Goal: Task Accomplishment & Management: Use online tool/utility

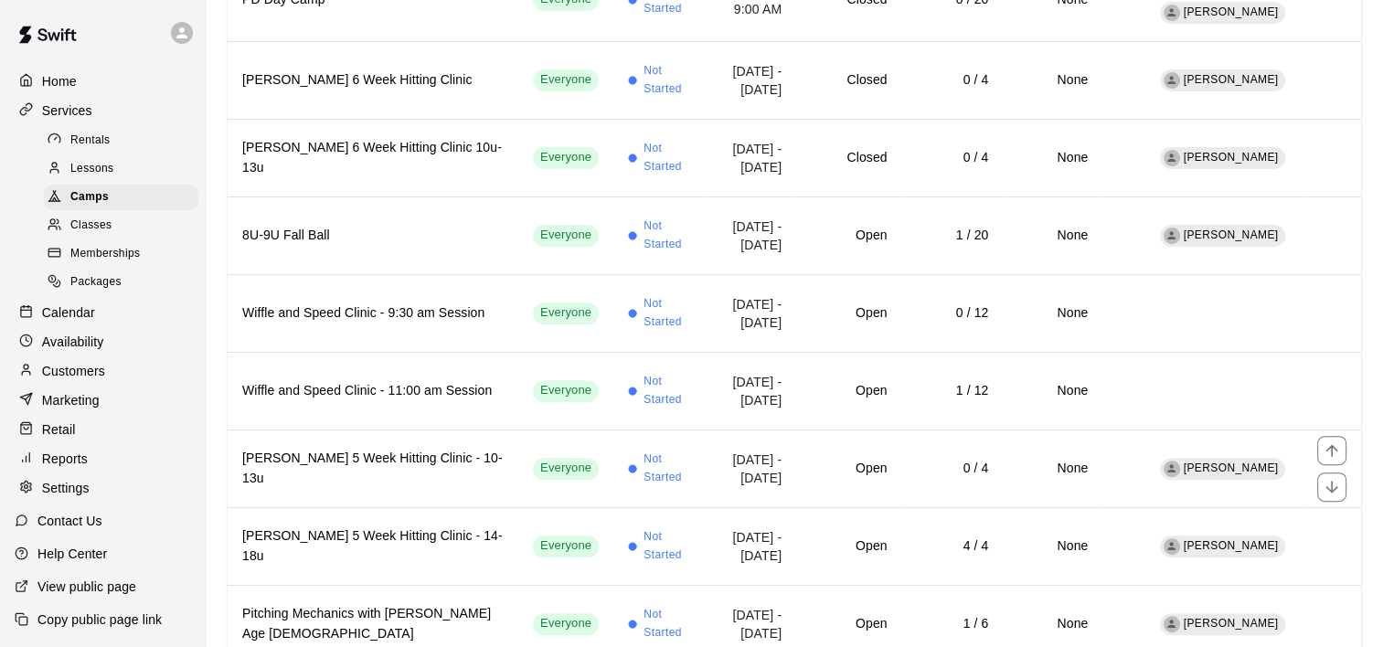
scroll to position [732, 0]
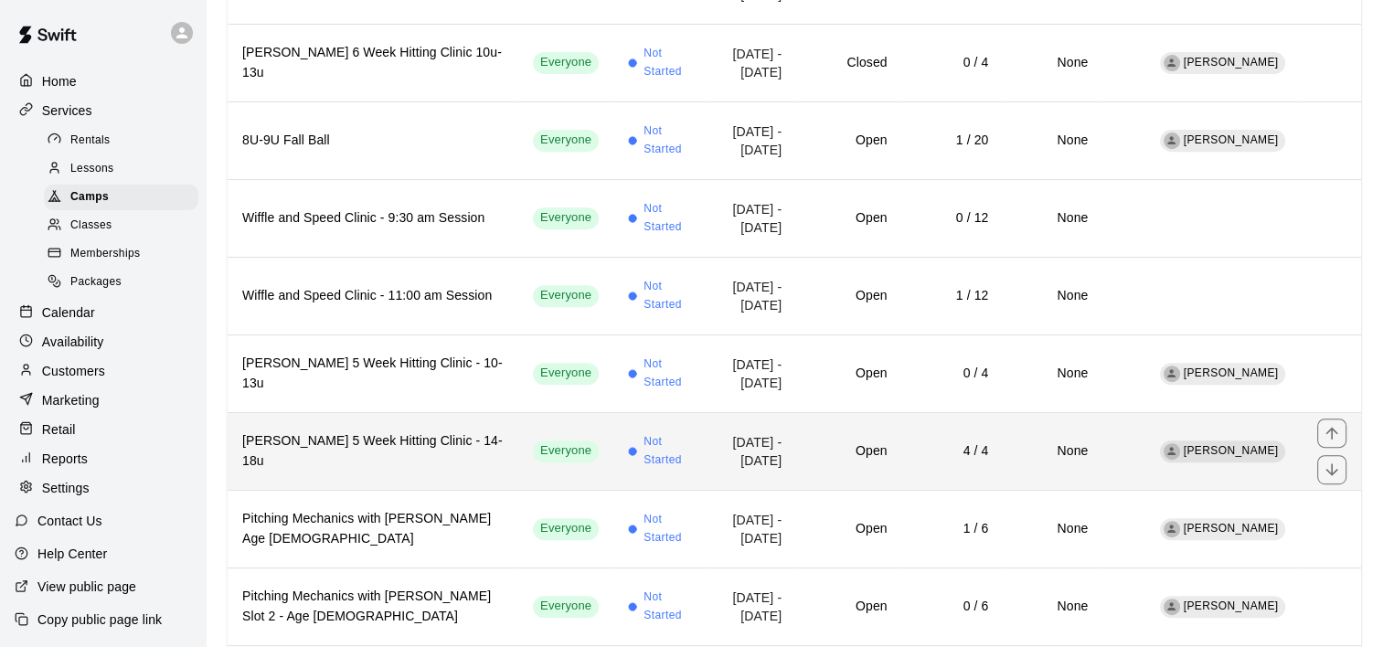
click at [403, 432] on h6 "[PERSON_NAME] 5 Week Hitting Clinic - 14-18u" at bounding box center [373, 452] width 262 height 40
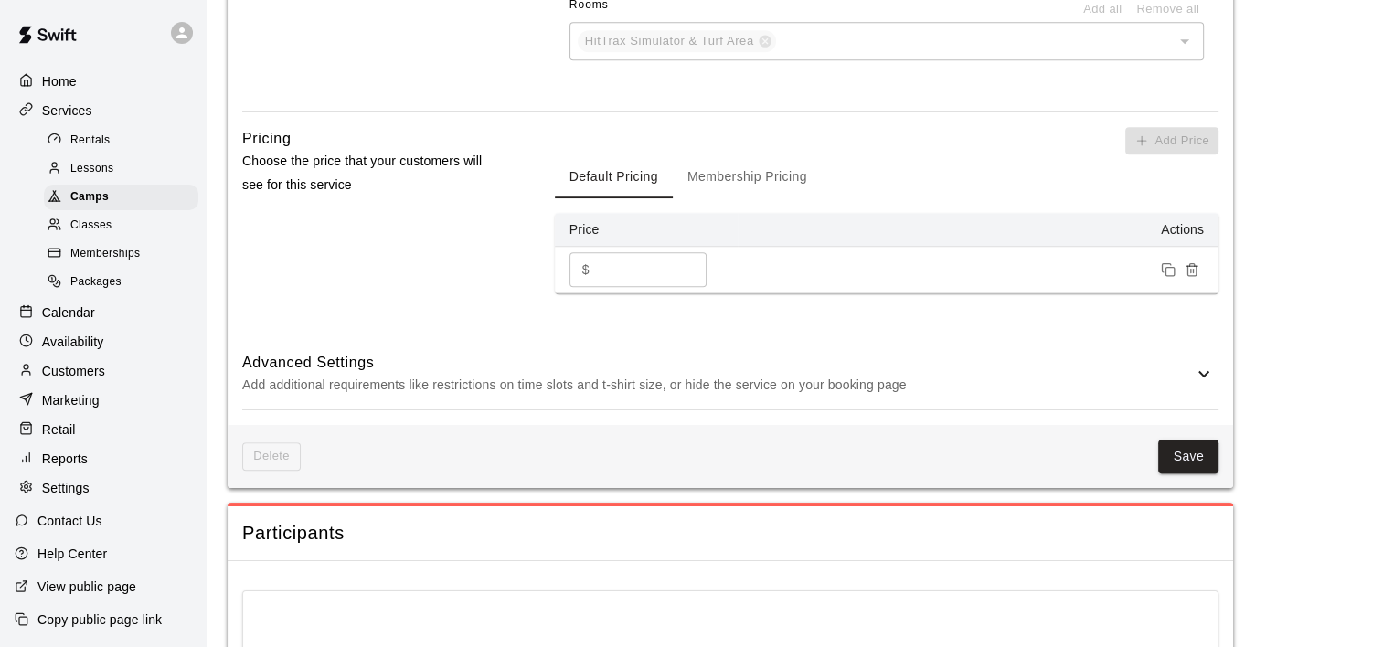
scroll to position [1372, 0]
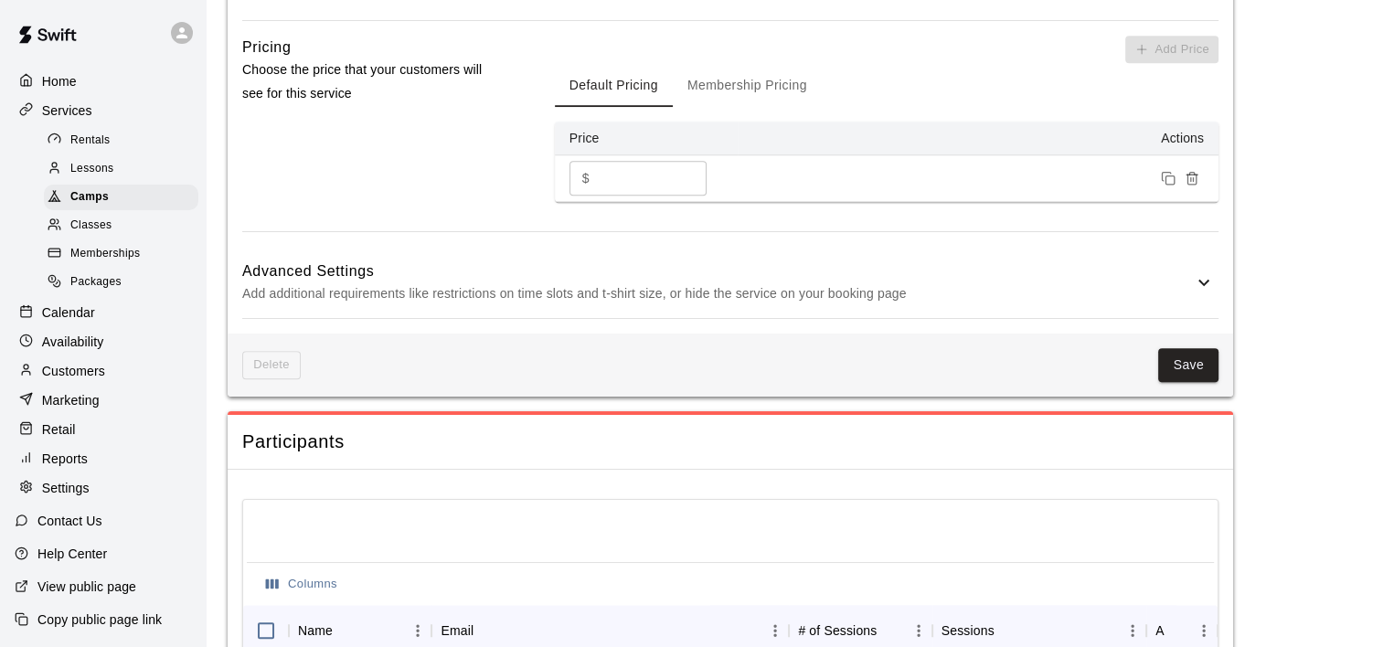
click at [1208, 277] on icon at bounding box center [1204, 283] width 22 height 22
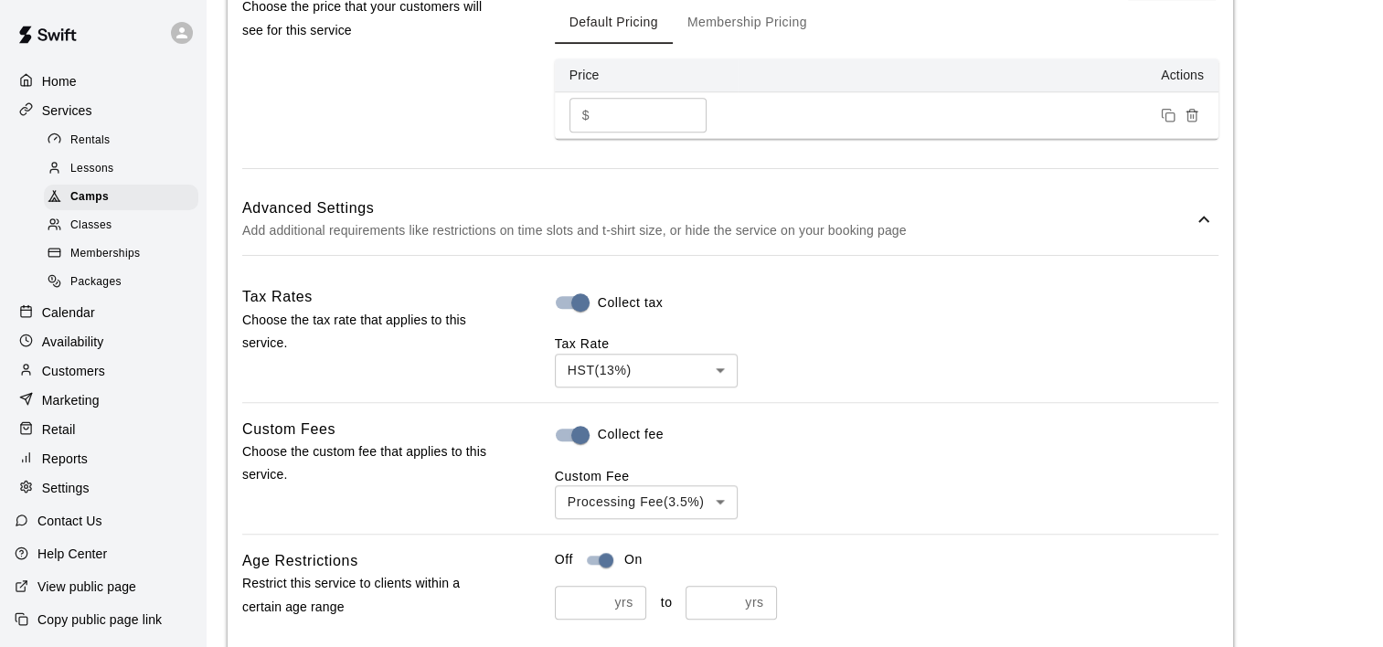
scroll to position [1463, 0]
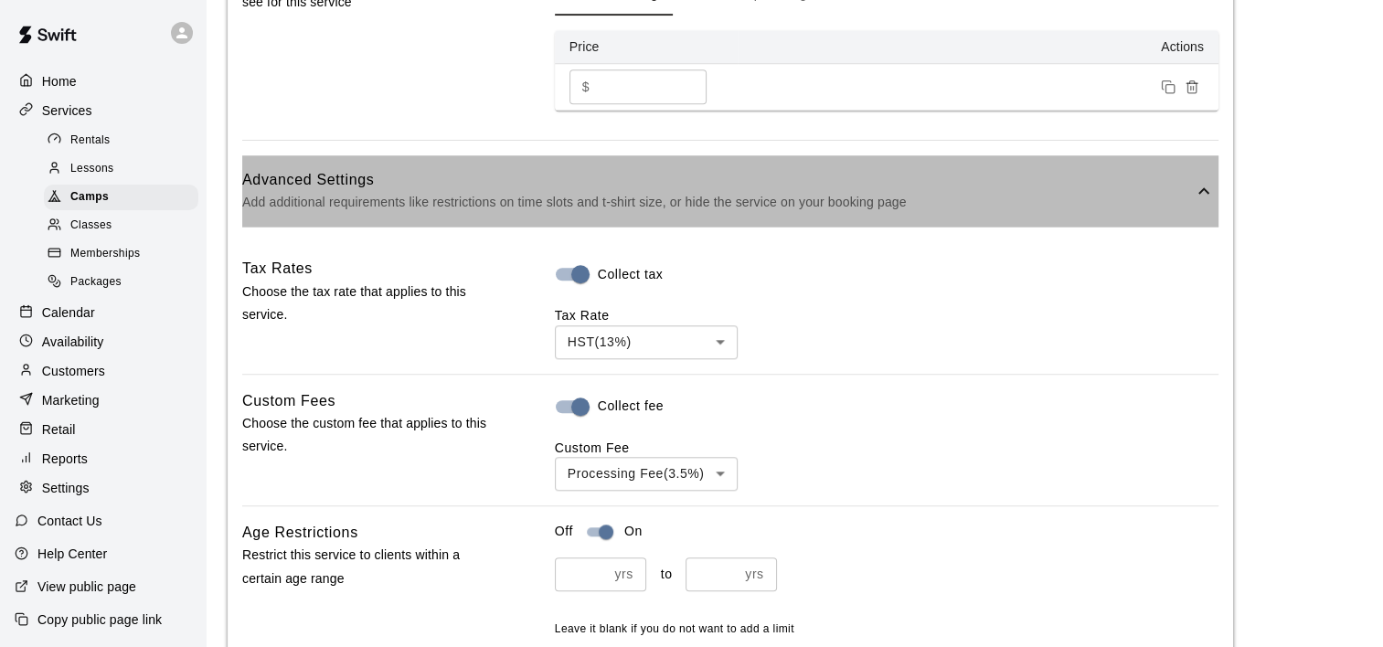
click at [1207, 198] on icon at bounding box center [1204, 191] width 22 height 22
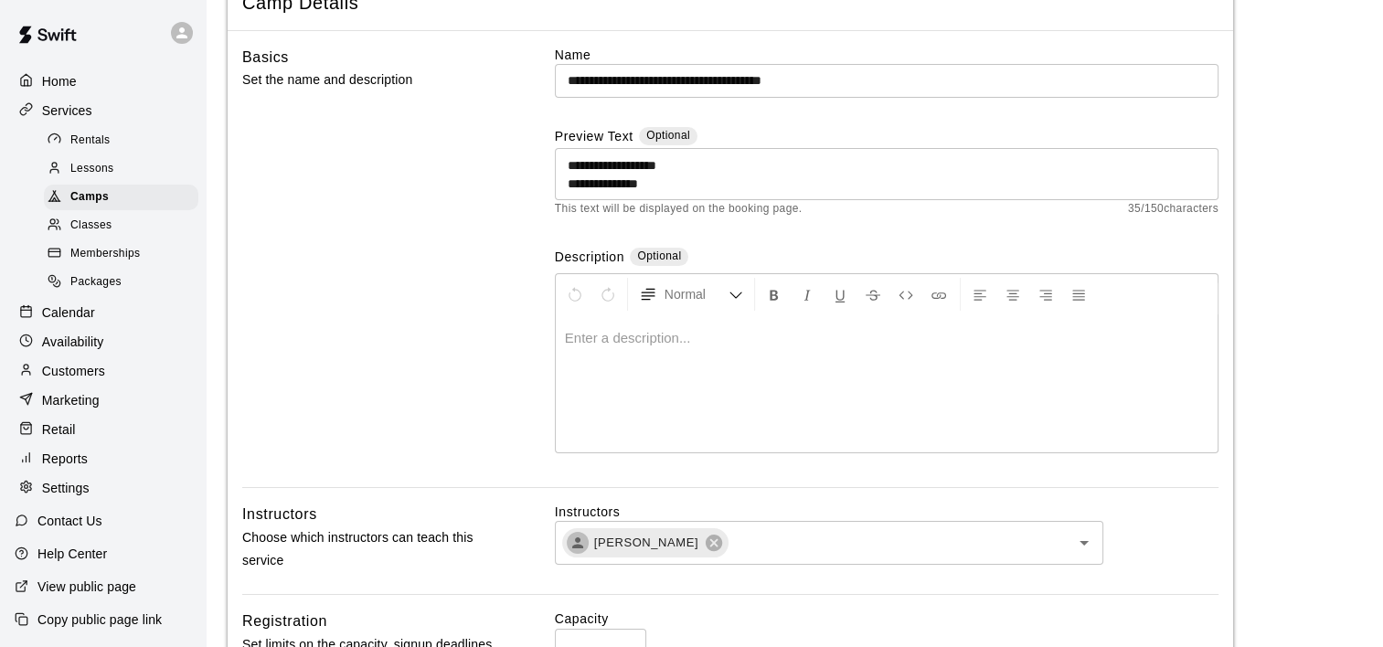
scroll to position [0, 0]
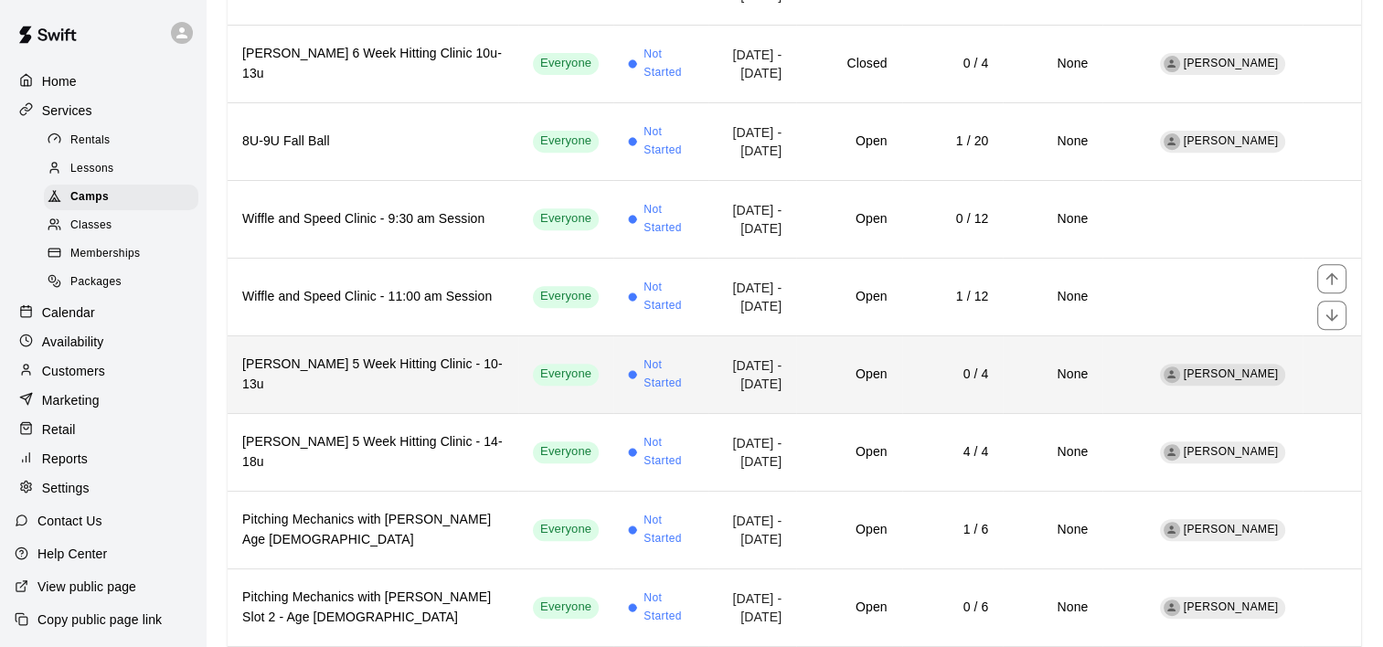
scroll to position [732, 0]
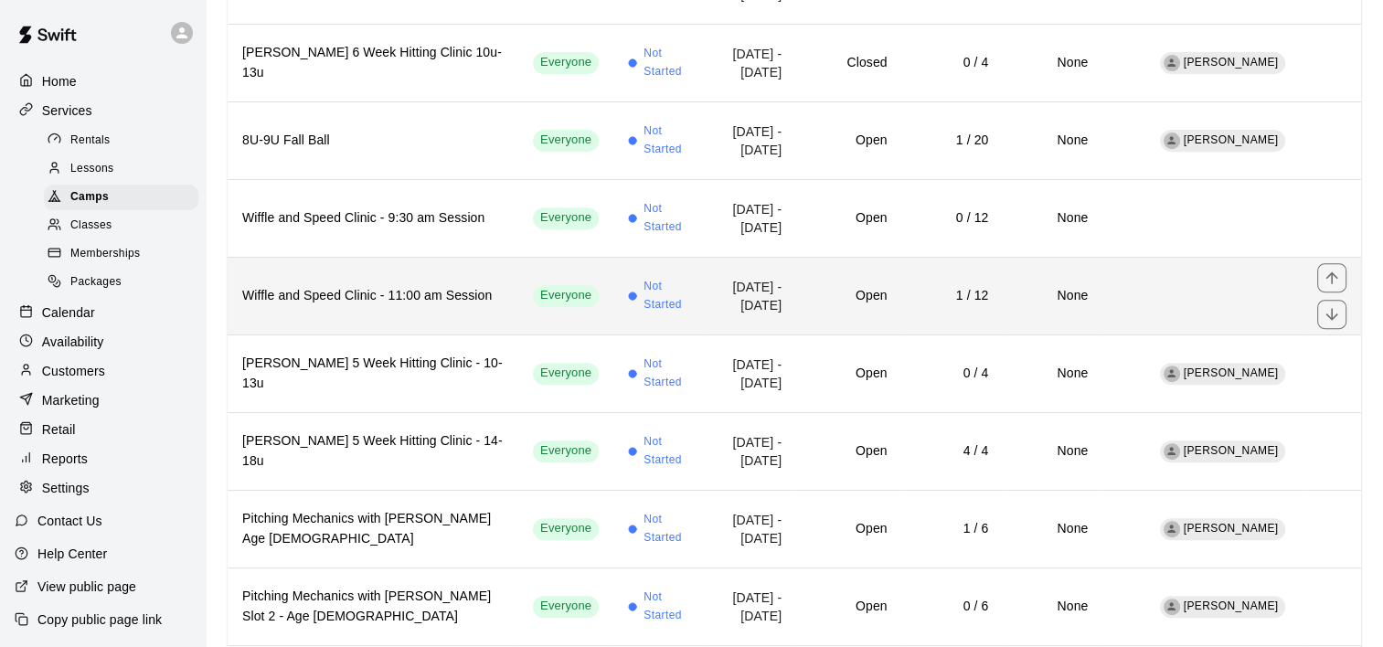
click at [709, 263] on td "[DATE] - [DATE]" at bounding box center [753, 296] width 88 height 78
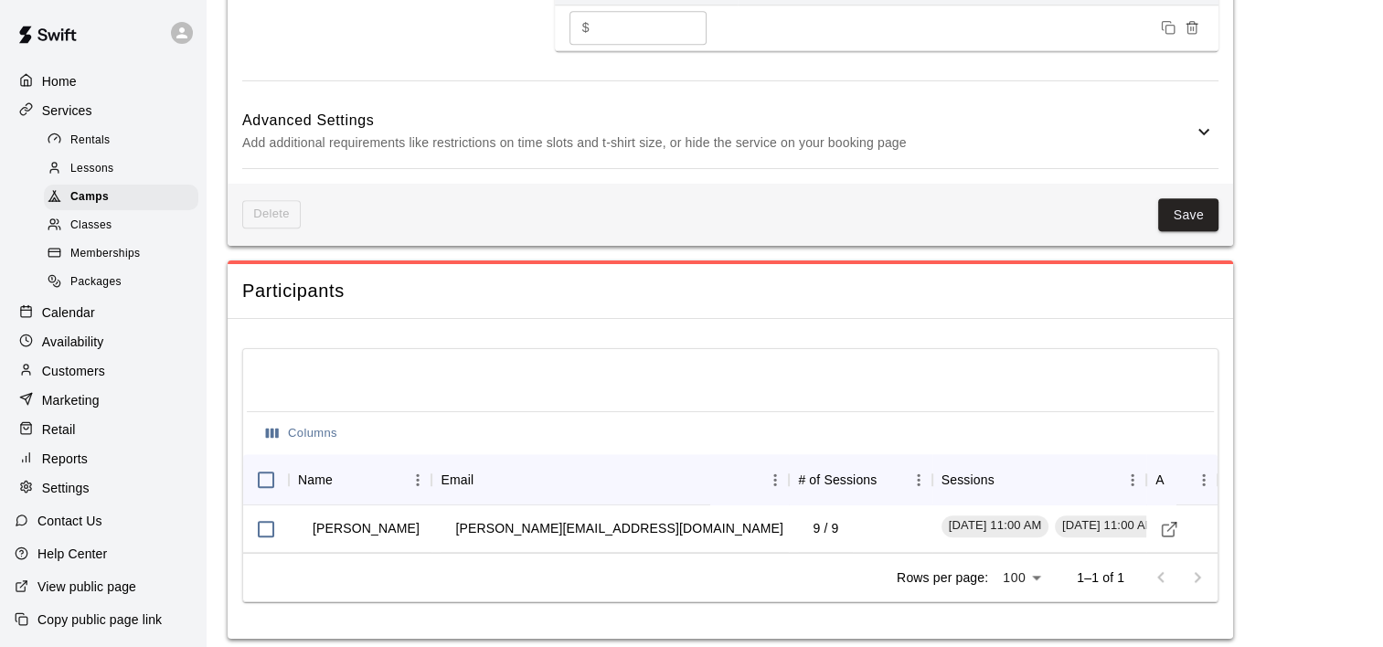
scroll to position [1585, 0]
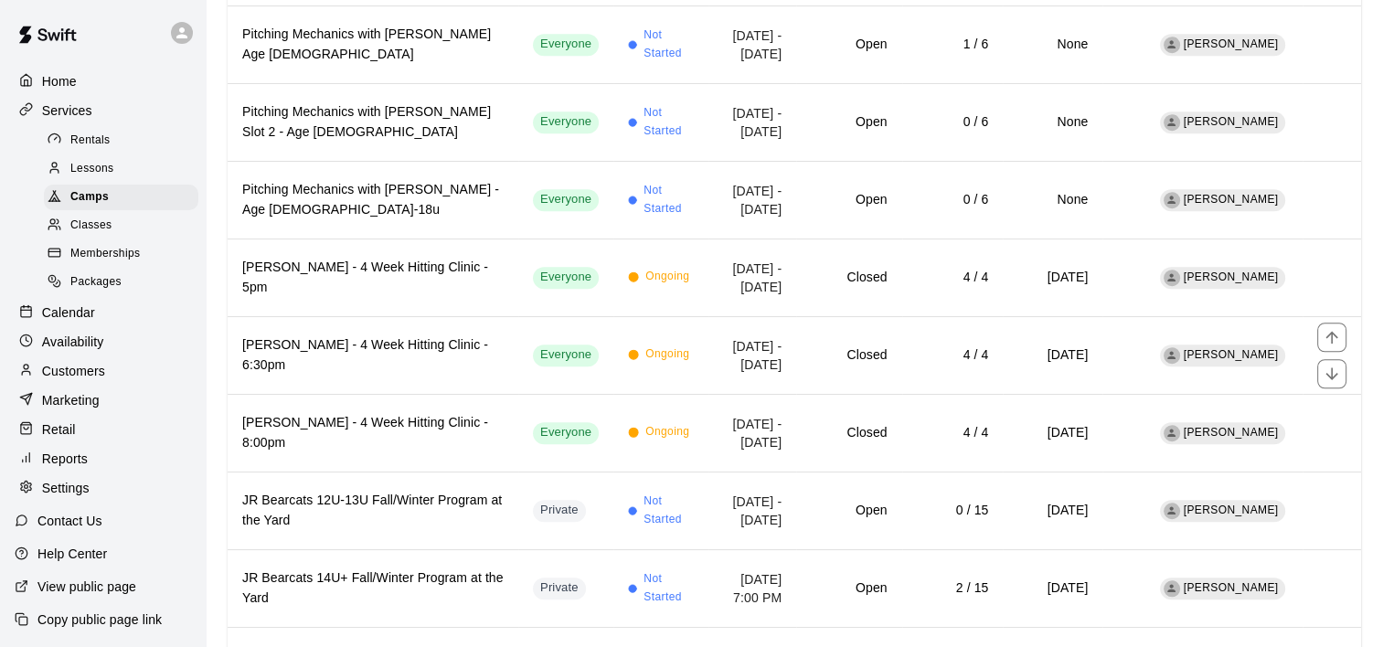
scroll to position [1196, 0]
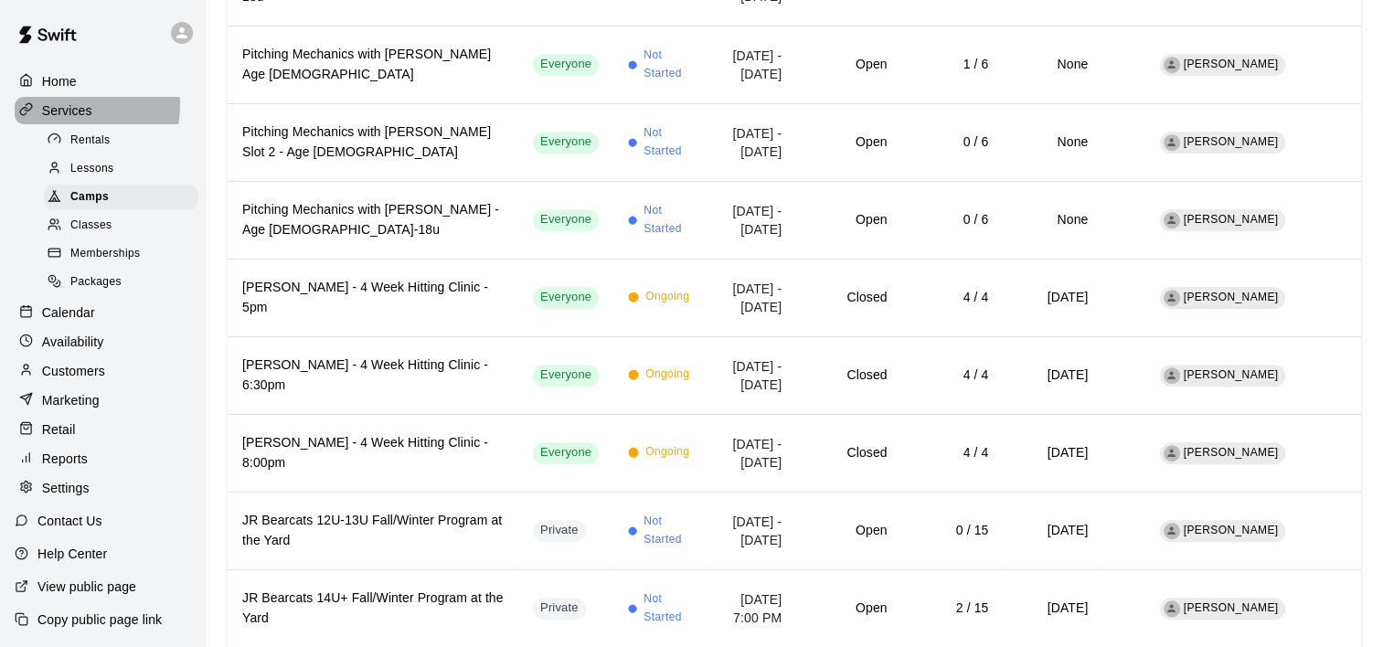
click at [68, 106] on p "Services" at bounding box center [67, 110] width 50 height 18
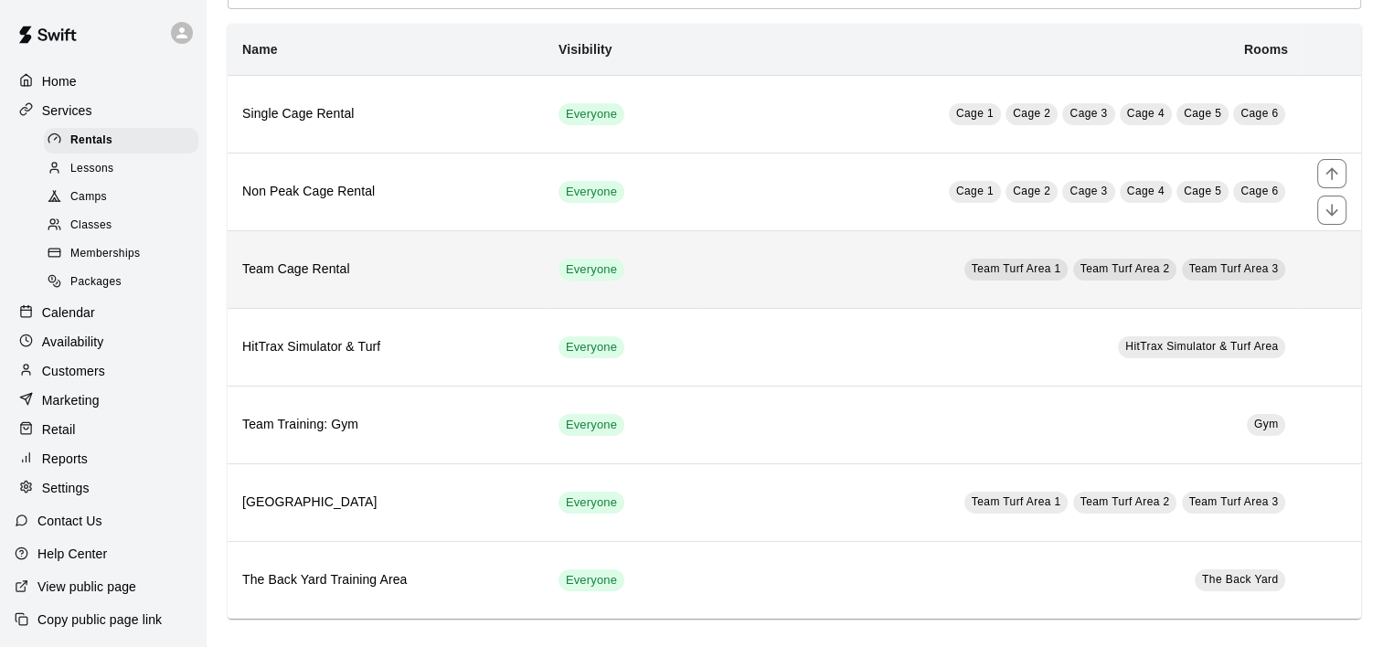
scroll to position [111, 0]
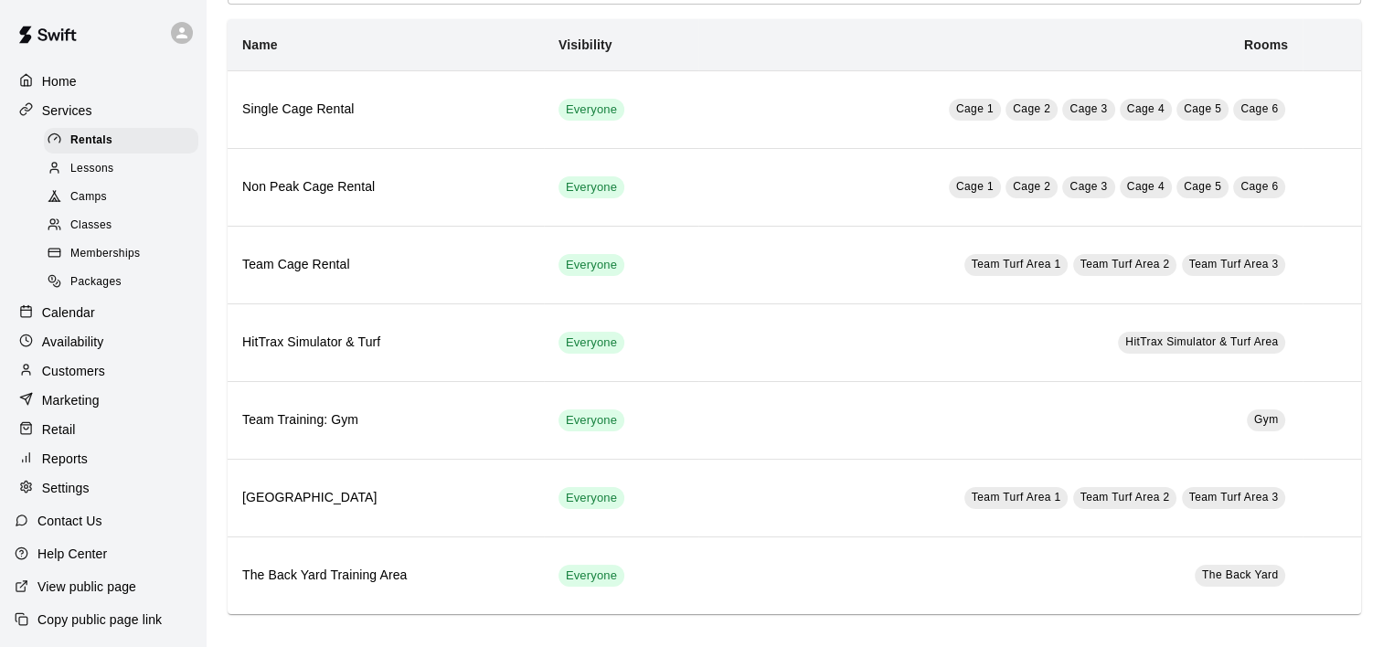
click at [66, 322] on p "Calendar" at bounding box center [68, 313] width 53 height 18
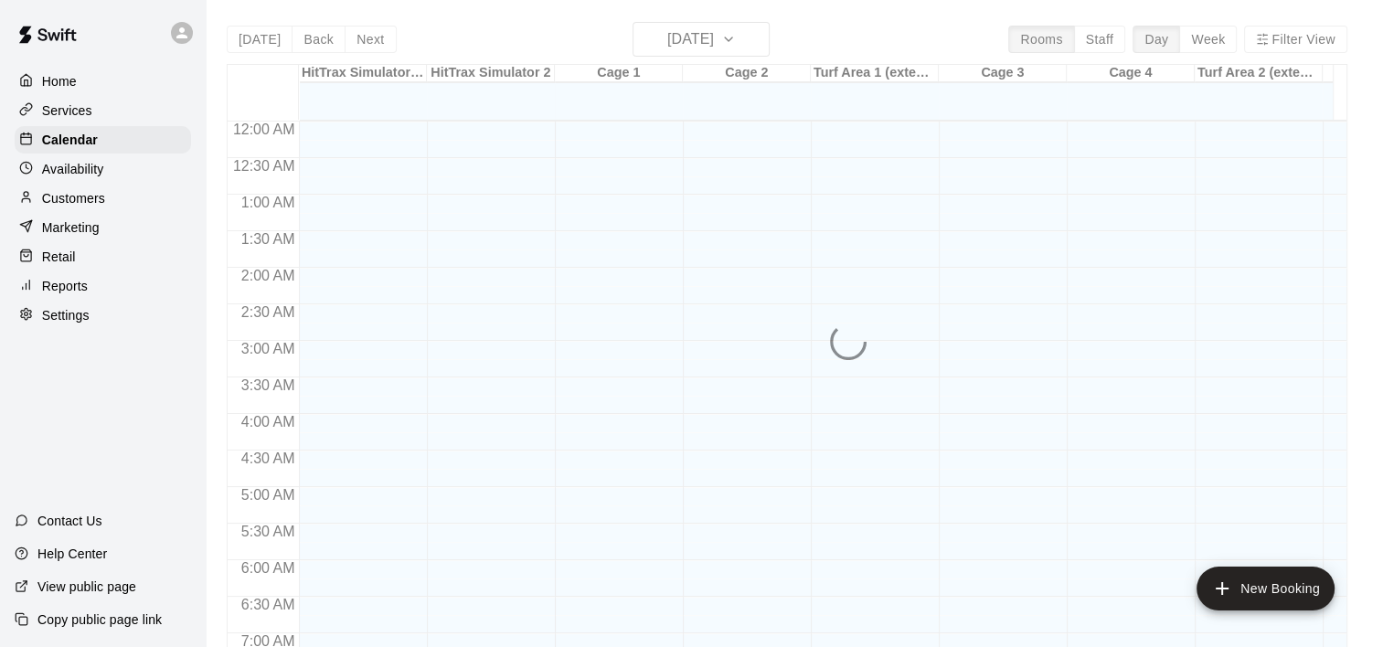
scroll to position [1052, 0]
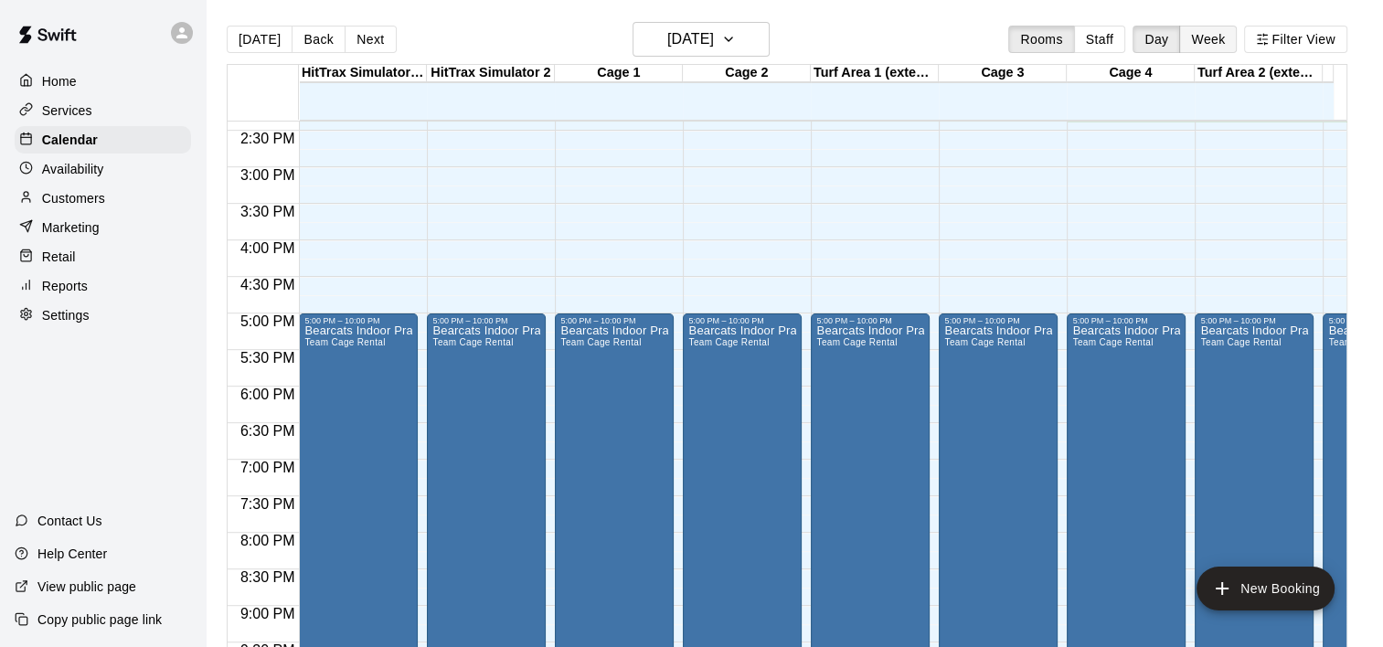
click at [1229, 43] on button "Week" at bounding box center [1209, 39] width 58 height 27
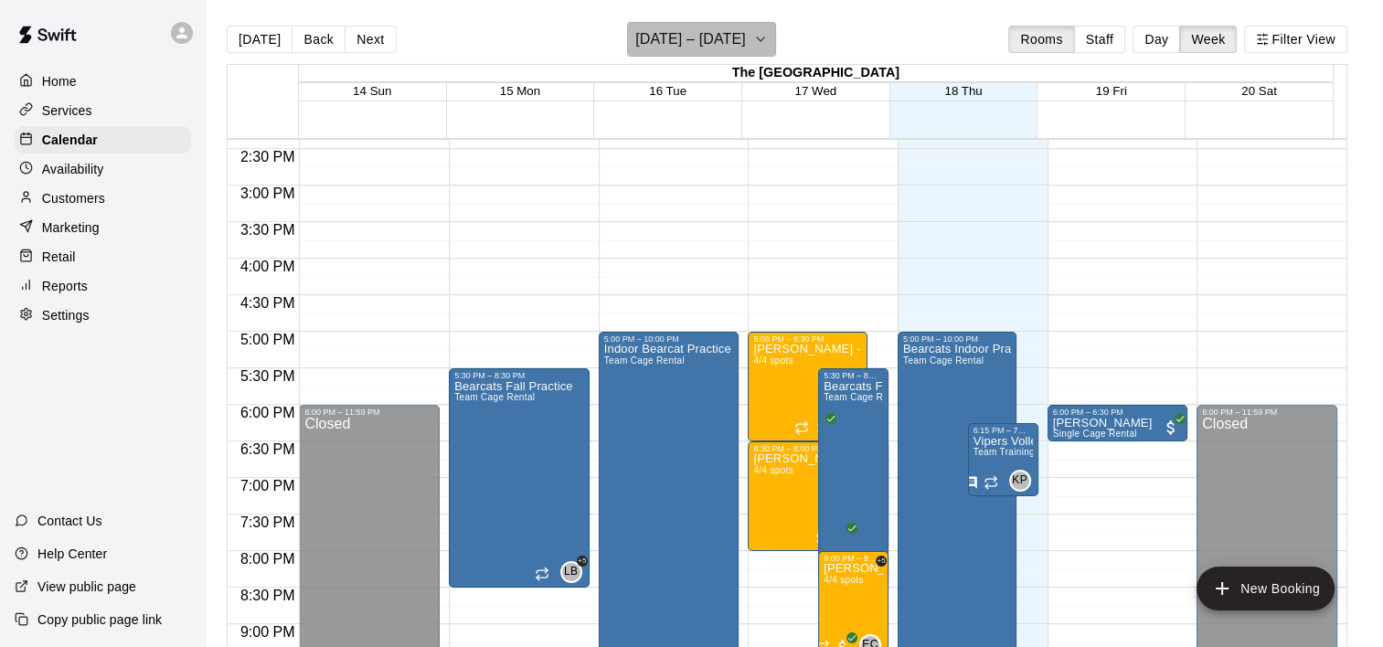
click at [765, 39] on icon "button" at bounding box center [760, 39] width 15 height 22
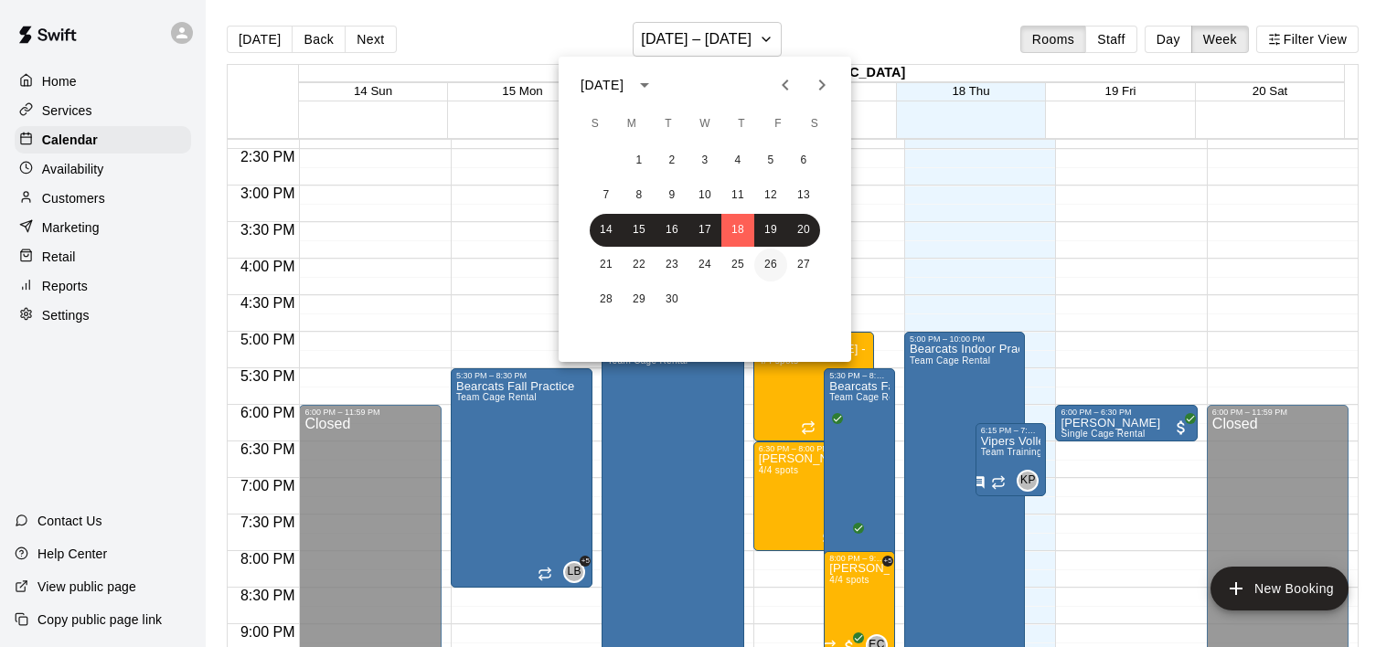
click at [772, 262] on button "26" at bounding box center [770, 265] width 33 height 33
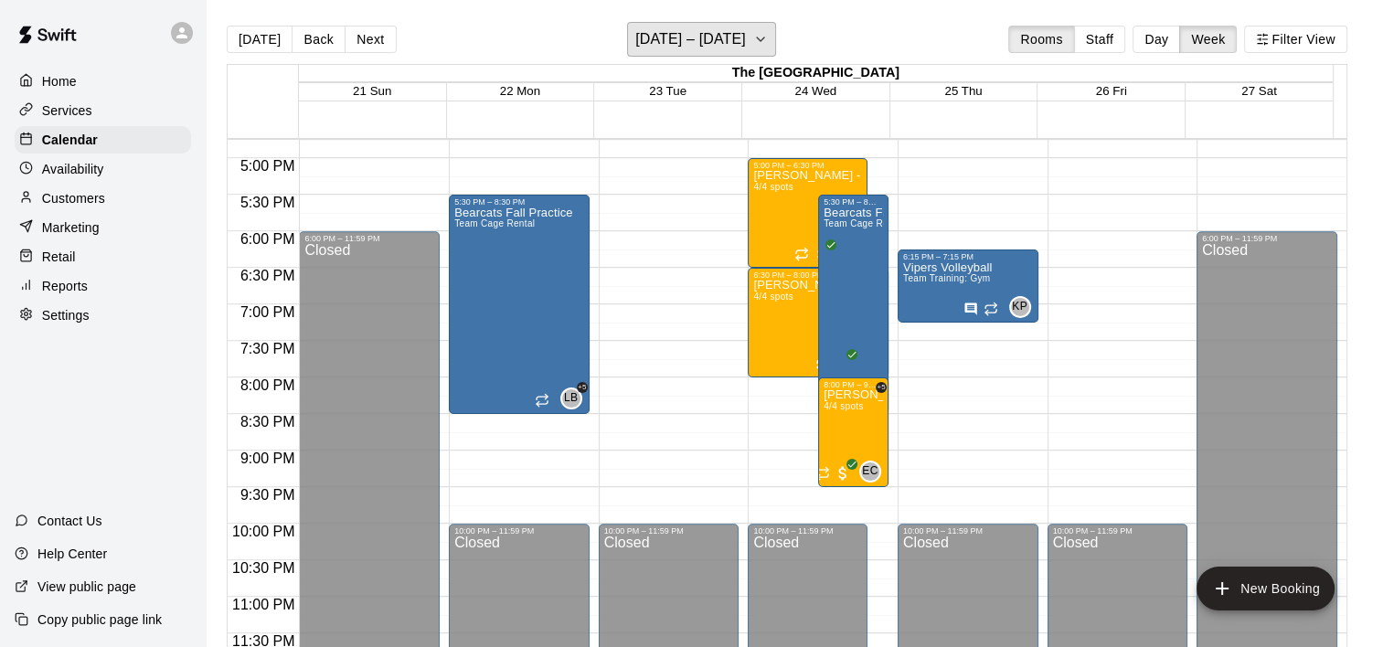
scroll to position [1226, 0]
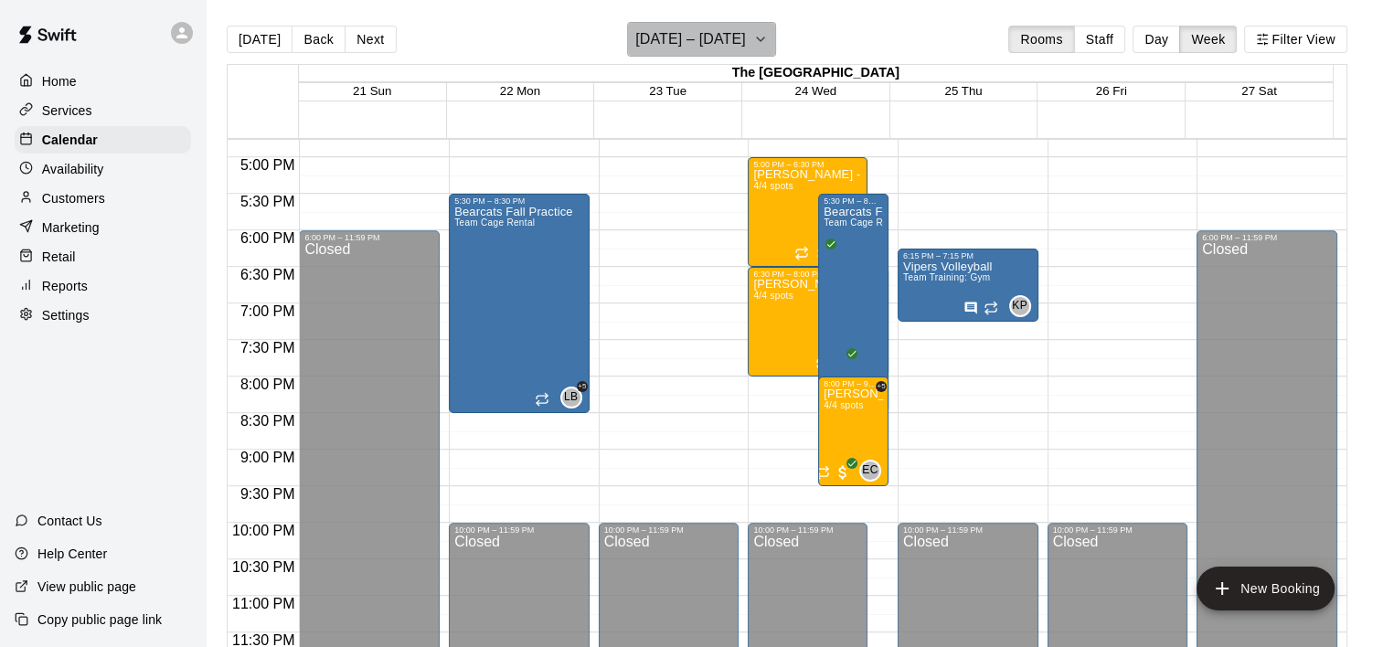
click at [758, 36] on button "[DATE] – [DATE]" at bounding box center [701, 39] width 149 height 35
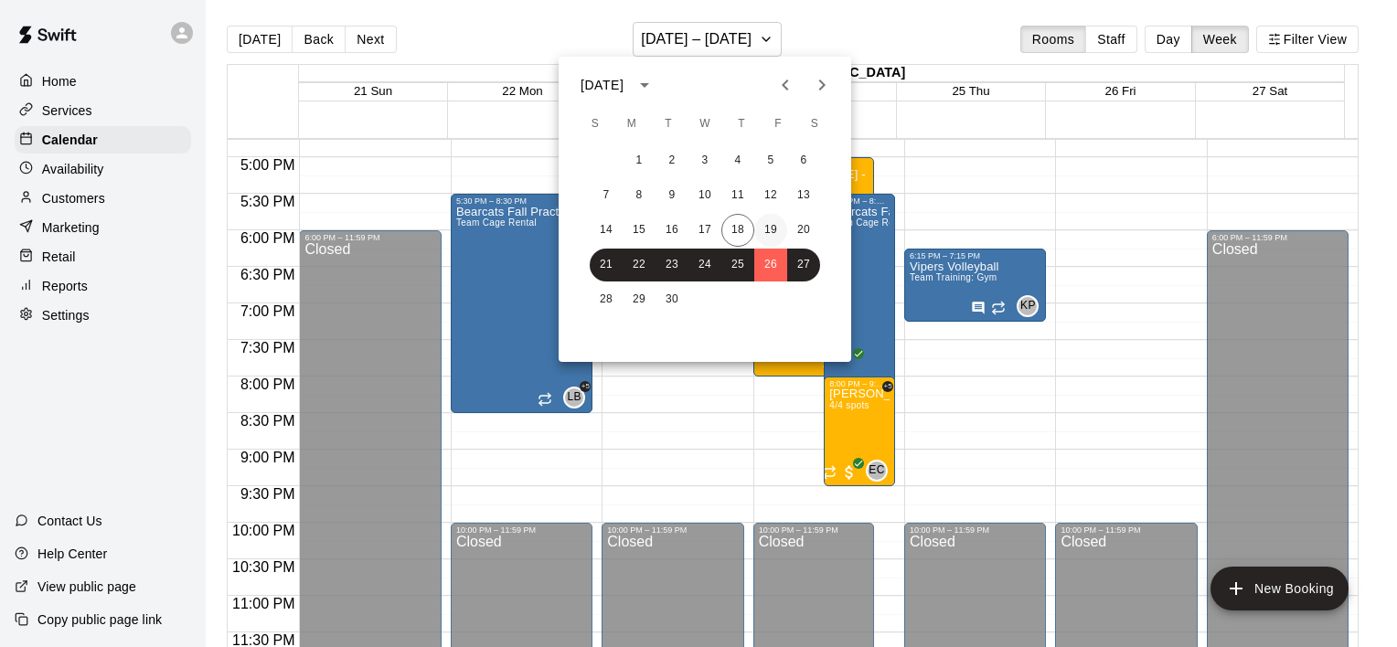
click at [773, 240] on button "19" at bounding box center [770, 230] width 33 height 33
